Goal: Transaction & Acquisition: Subscribe to service/newsletter

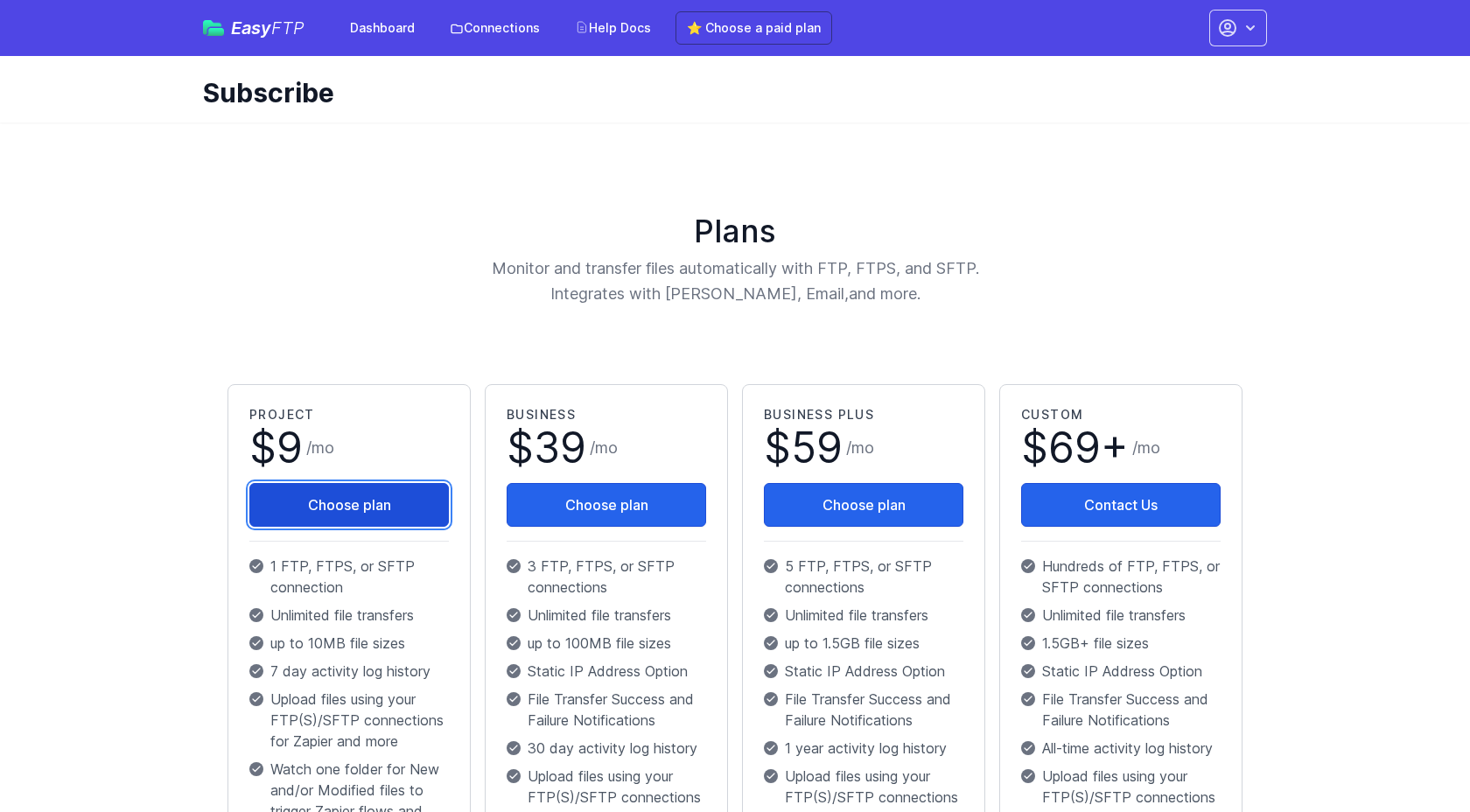
click at [352, 499] on button "Choose plan" at bounding box center [349, 504] width 200 height 44
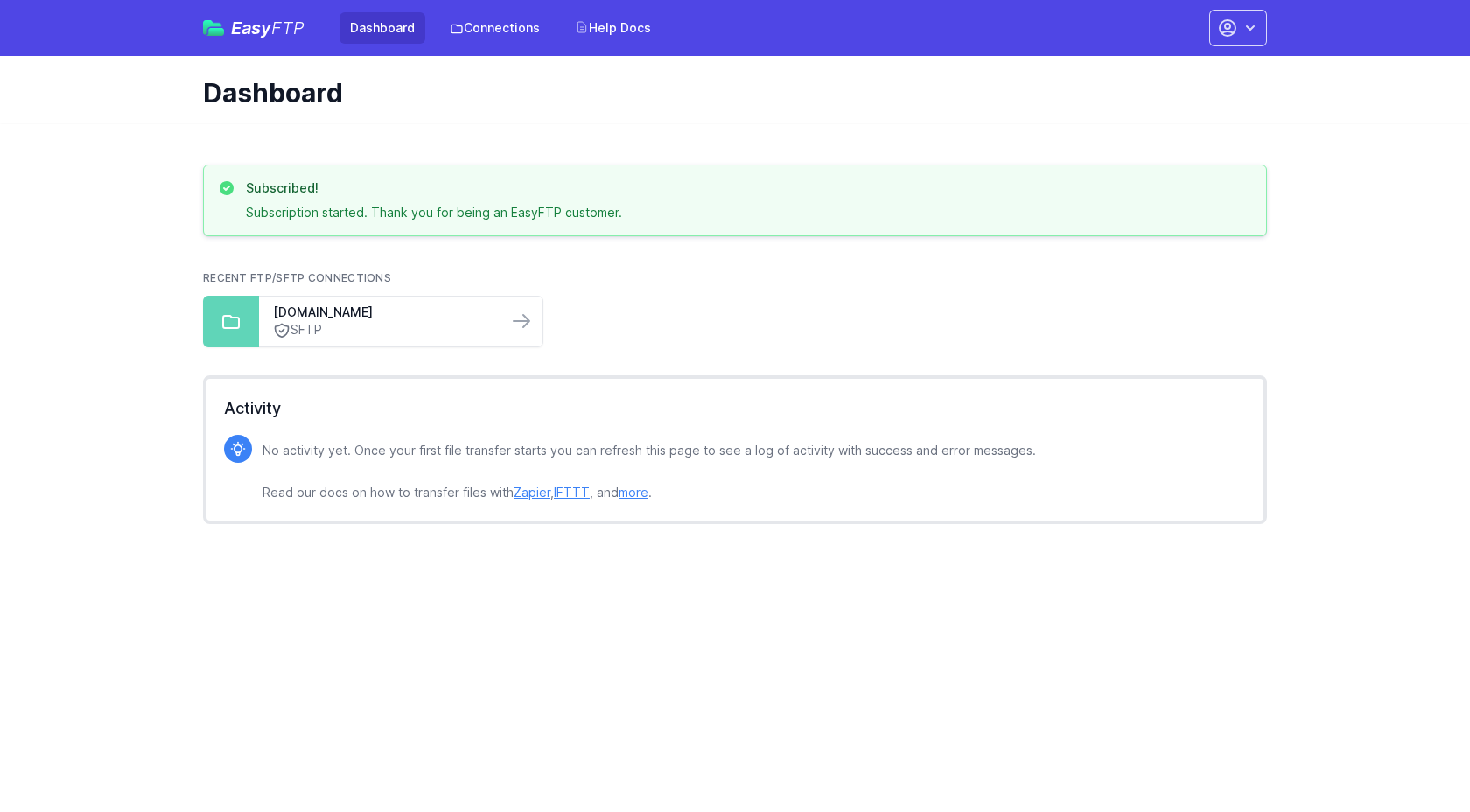
click at [386, 214] on p "Subscription started. Thank you for being an EasyFTP customer." at bounding box center [434, 212] width 376 height 17
drag, startPoint x: 354, startPoint y: 210, endPoint x: 656, endPoint y: 213, distance: 302.0
click at [656, 213] on div "Subscribed! Subscription started. Thank you for being an EasyFTP customer." at bounding box center [735, 200] width 1034 height 42
click at [430, 318] on link "[DOMAIN_NAME]" at bounding box center [382, 312] width 220 height 17
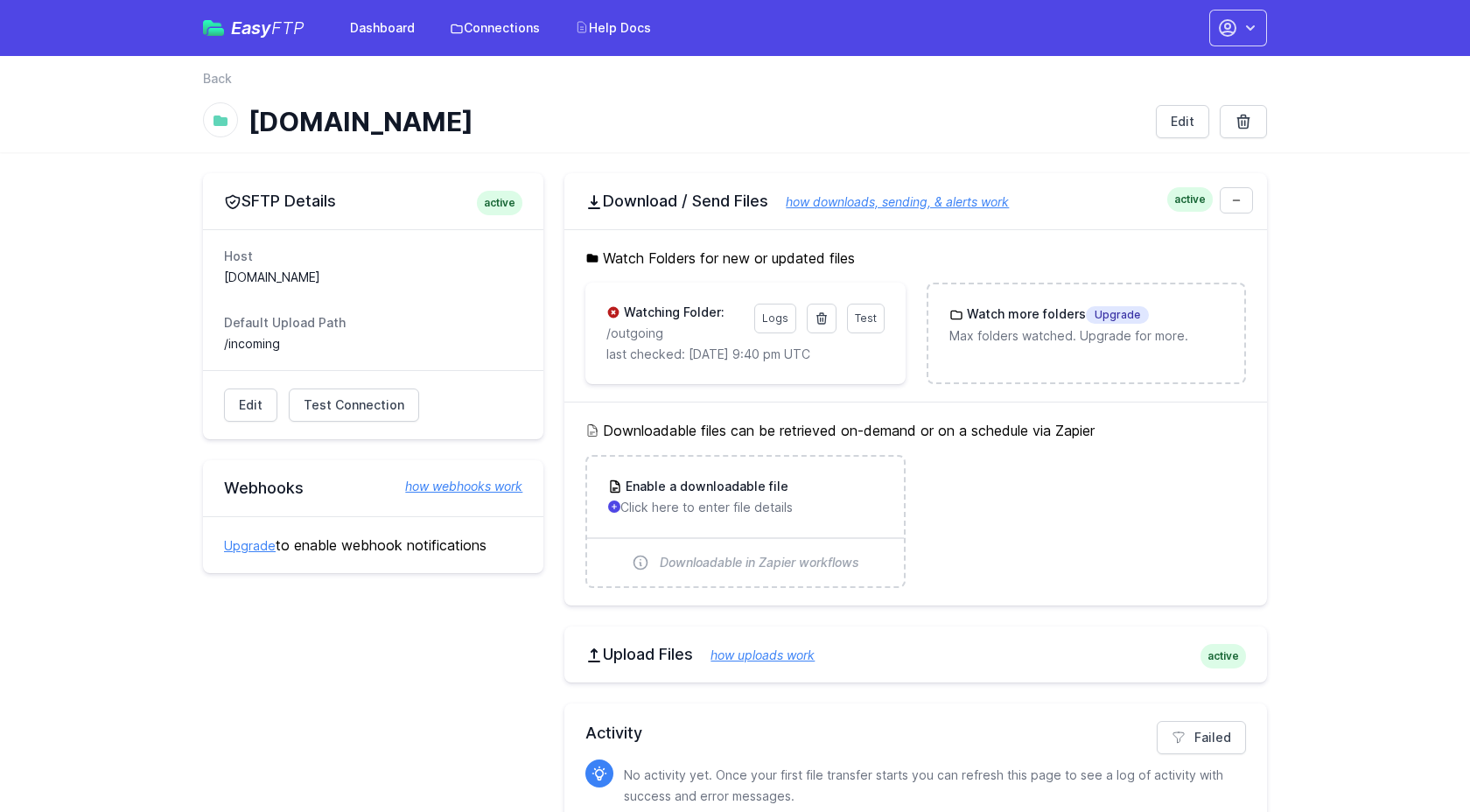
click at [649, 354] on p "last checked: [DATE] 9:40 pm UTC" at bounding box center [745, 354] width 278 height 17
click at [867, 323] on span "Test" at bounding box center [866, 318] width 22 height 14
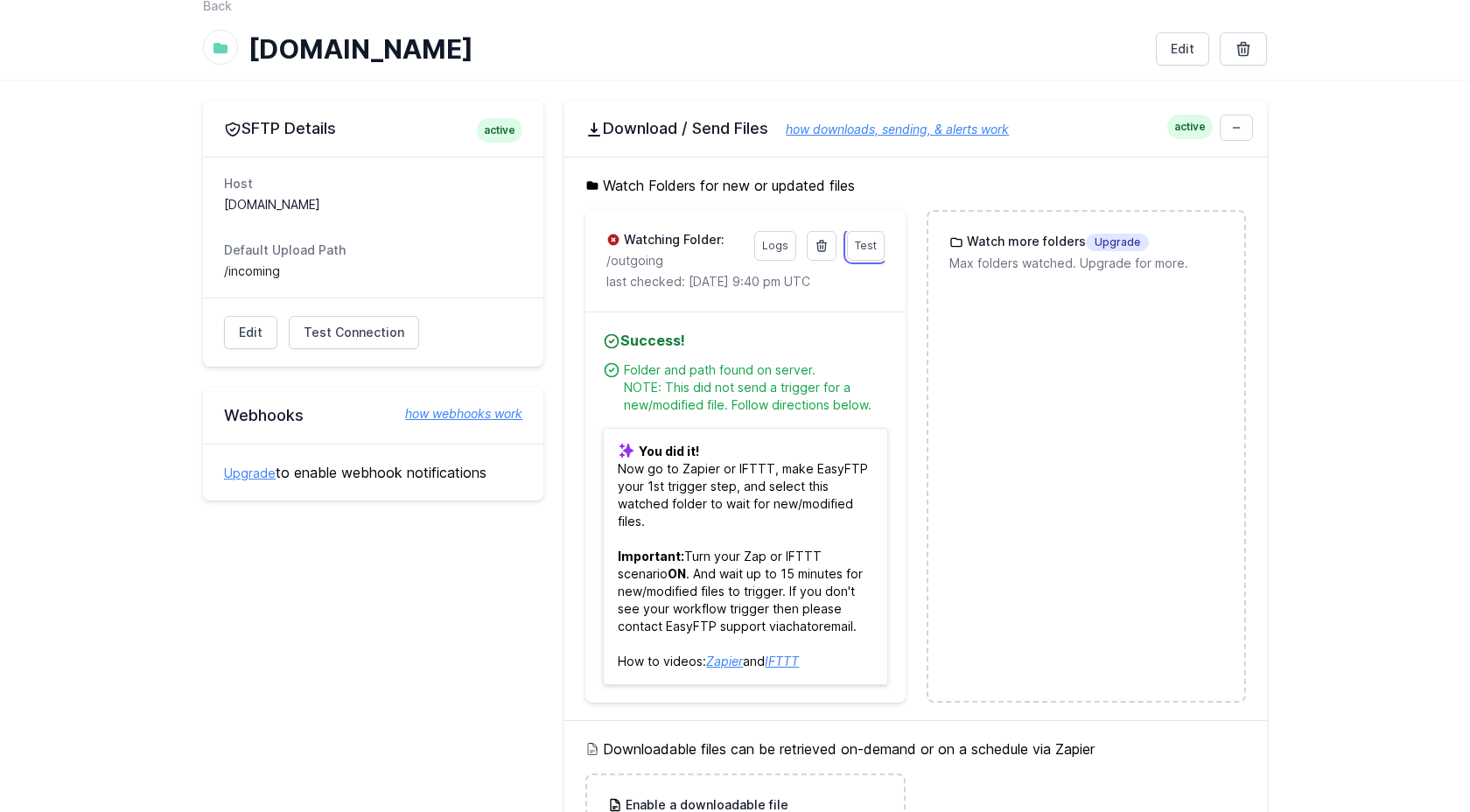
scroll to position [84, 0]
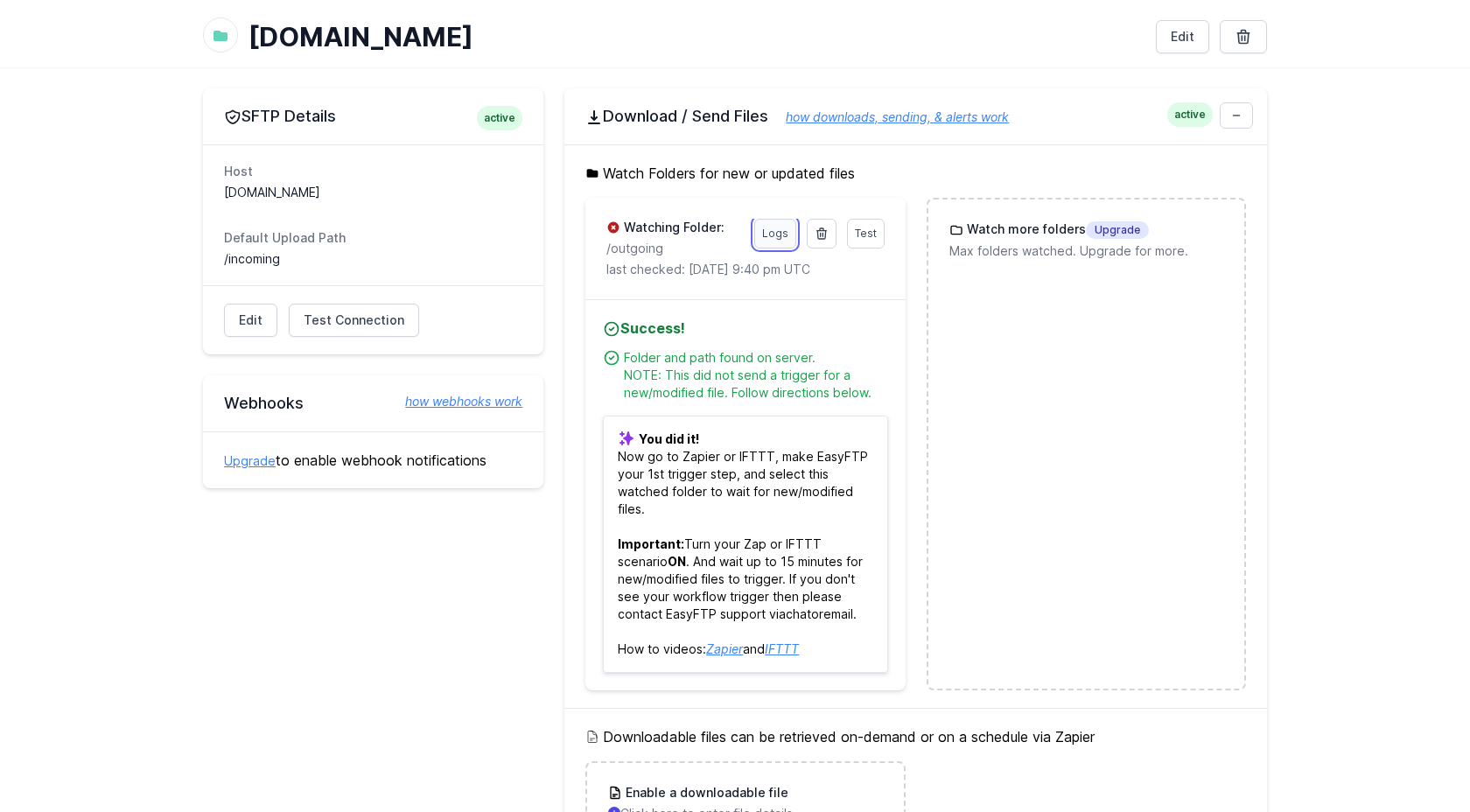
click at [774, 230] on link "Logs" at bounding box center [775, 233] width 42 height 30
click at [781, 241] on link "Logs" at bounding box center [775, 233] width 42 height 30
